Goal: Find specific page/section: Find specific page/section

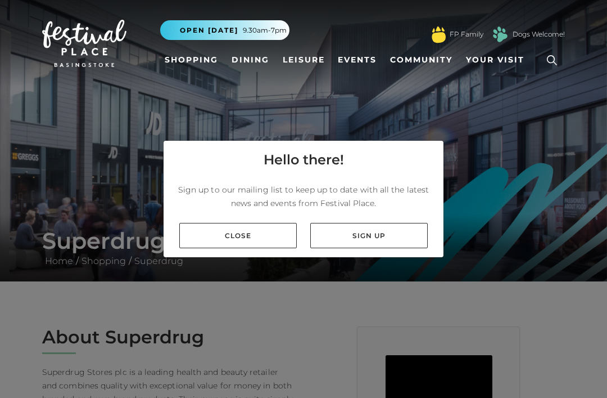
click at [200, 64] on link "Shopping" at bounding box center [191, 59] width 62 height 21
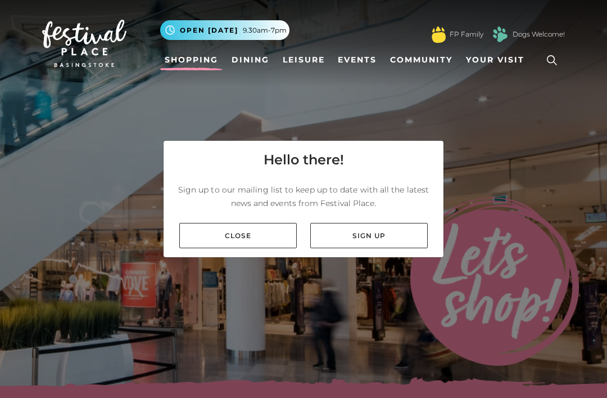
click at [246, 248] on link "Close" at bounding box center [238, 235] width 118 height 25
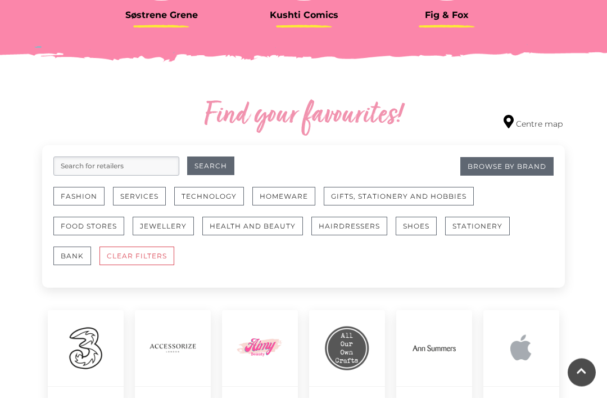
scroll to position [564, 0]
click at [263, 222] on button "Health and Beauty" at bounding box center [252, 225] width 101 height 19
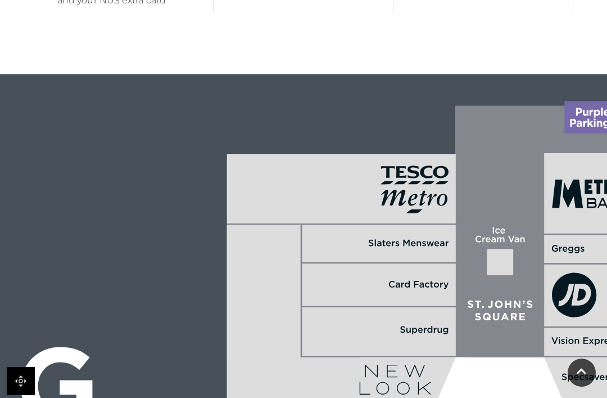
scroll to position [778, 0]
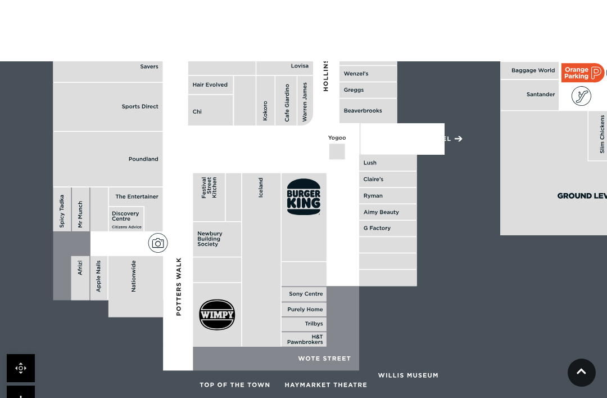
click at [585, 376] on icon at bounding box center [582, 370] width 10 height 11
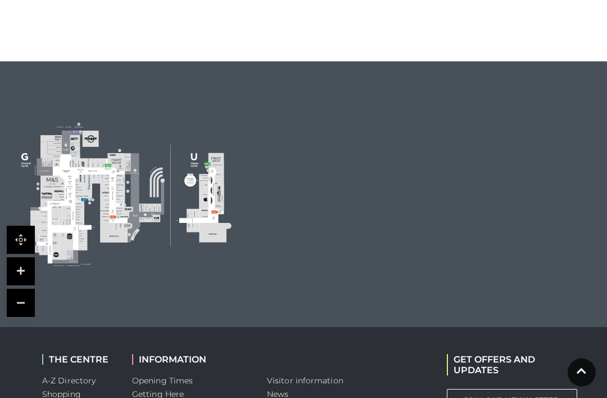
scroll to position [779, 0]
